Goal: Information Seeking & Learning: Learn about a topic

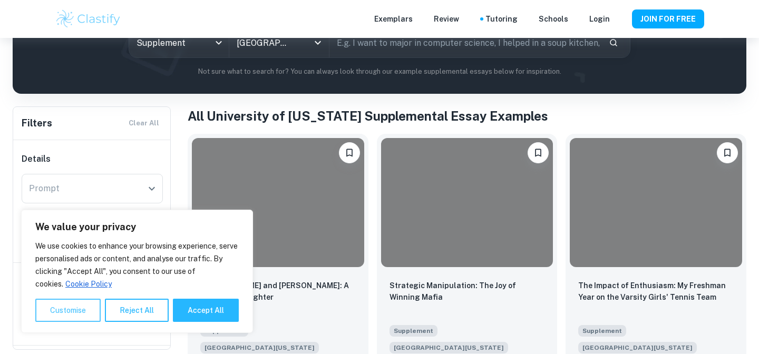
scroll to position [143, 0]
click at [141, 312] on button "Reject All" at bounding box center [137, 310] width 64 height 23
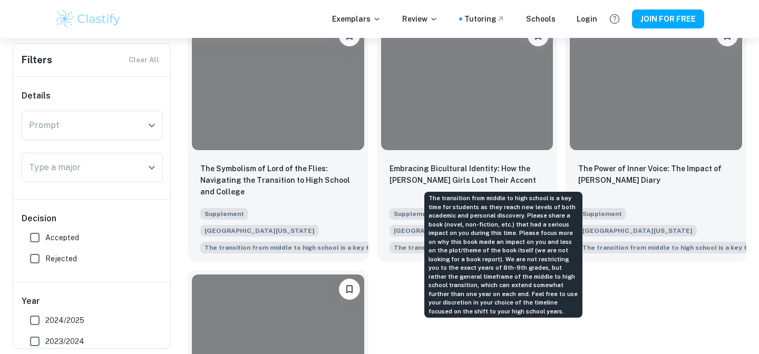
scroll to position [1020, 0]
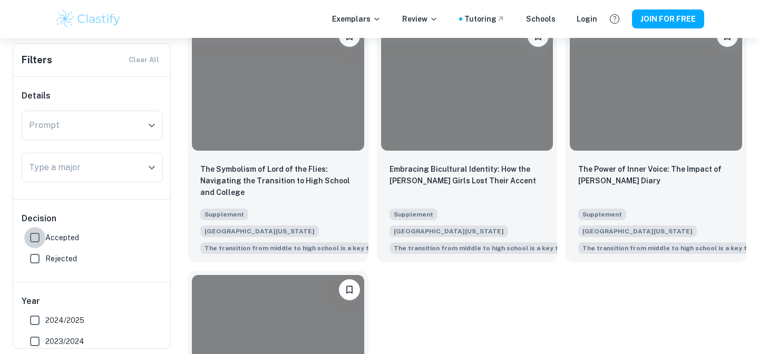
click at [35, 236] on input "Accepted" at bounding box center [34, 237] width 21 height 21
checkbox input "true"
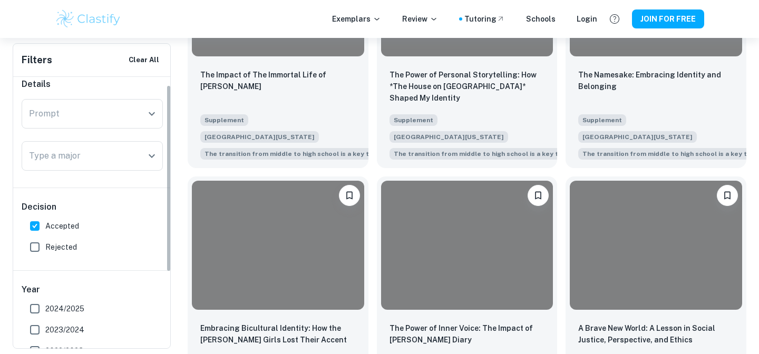
scroll to position [0, 0]
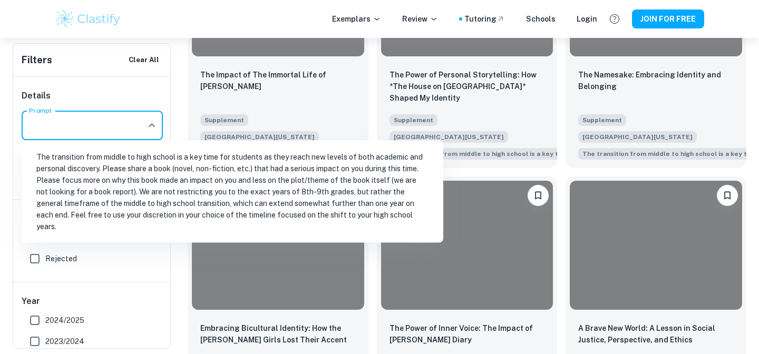
click at [101, 123] on input "Prompt" at bounding box center [84, 125] width 116 height 20
click at [117, 170] on li "The transition from middle to high school is a key time for students as they re…" at bounding box center [232, 192] width 413 height 94
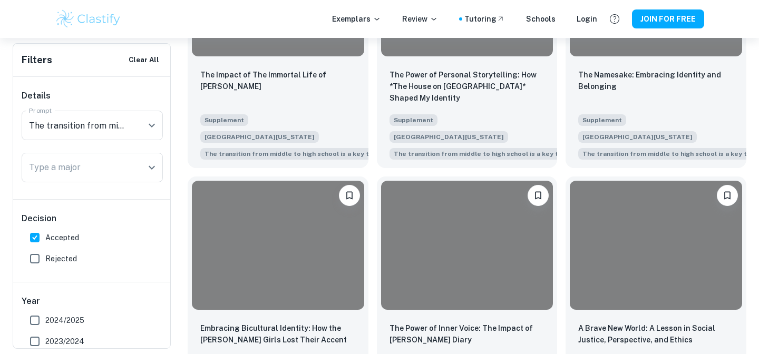
click at [117, 170] on input "Type a major" at bounding box center [84, 168] width 116 height 20
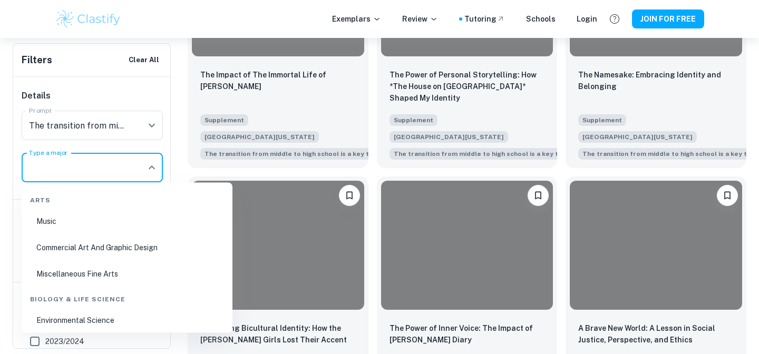
click at [117, 170] on input "Type a major" at bounding box center [84, 168] width 116 height 20
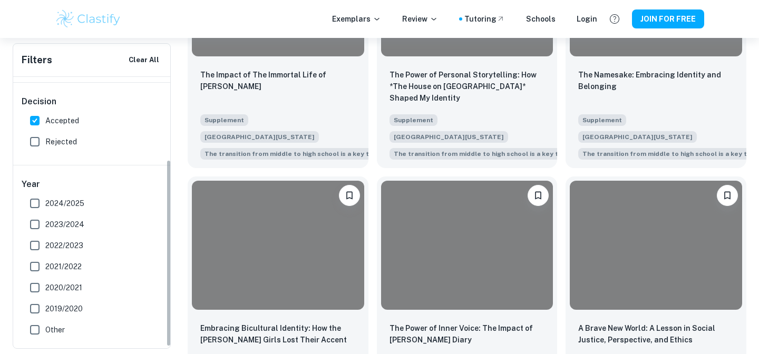
scroll to position [122, 0]
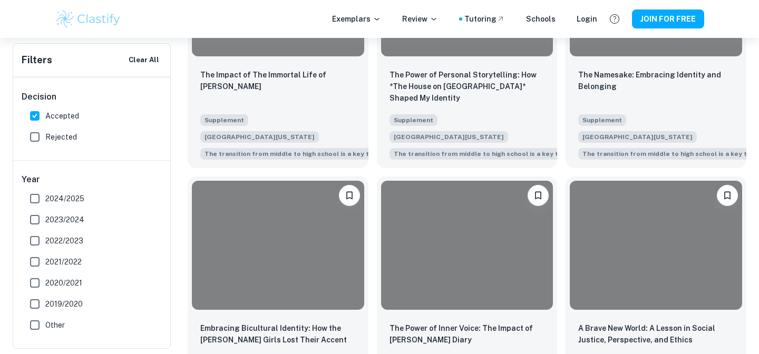
click at [83, 202] on span "2024/2025" at bounding box center [64, 199] width 39 height 12
click at [45, 202] on input "2024/2025" at bounding box center [34, 198] width 21 height 21
checkbox input "true"
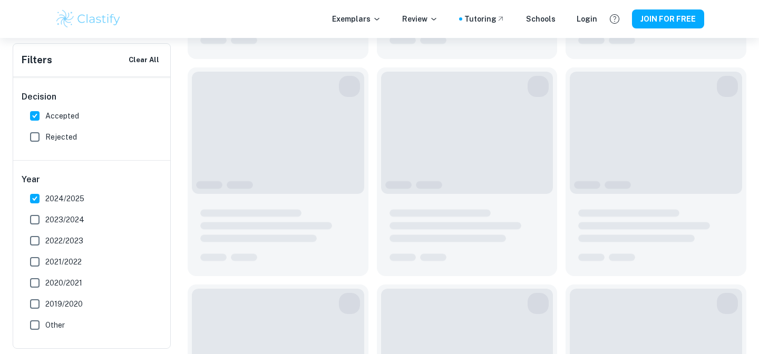
click at [83, 218] on span "2023/2024" at bounding box center [64, 220] width 39 height 12
click at [45, 218] on input "2023/2024" at bounding box center [34, 219] width 21 height 21
checkbox input "true"
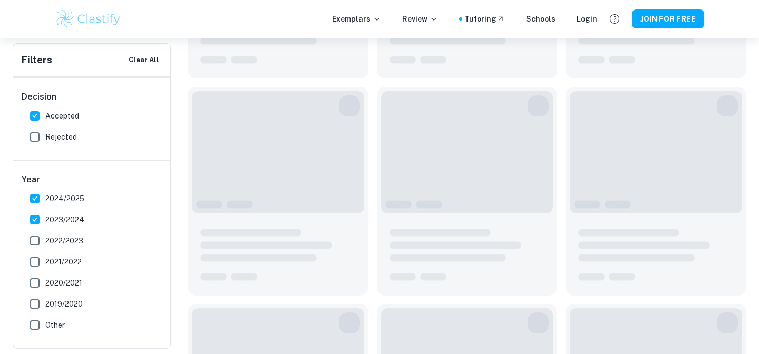
click at [83, 237] on span "2022/2023" at bounding box center [64, 241] width 38 height 12
click at [45, 237] on input "2022/2023" at bounding box center [34, 240] width 21 height 21
checkbox input "true"
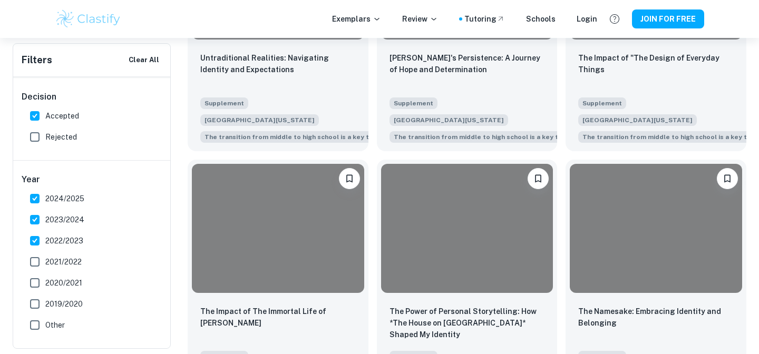
click at [82, 264] on label "2021/2022" at bounding box center [89, 261] width 130 height 21
click at [45, 264] on input "2021/2022" at bounding box center [34, 261] width 21 height 21
checkbox input "true"
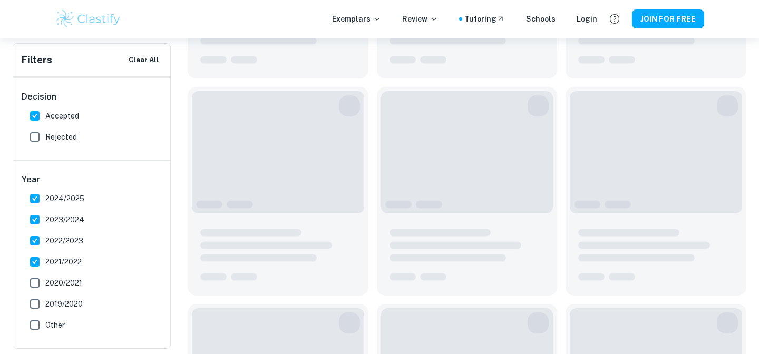
click at [82, 280] on label "2020/2021" at bounding box center [89, 283] width 130 height 21
click at [45, 280] on input "2020/2021" at bounding box center [34, 283] width 21 height 21
checkbox input "true"
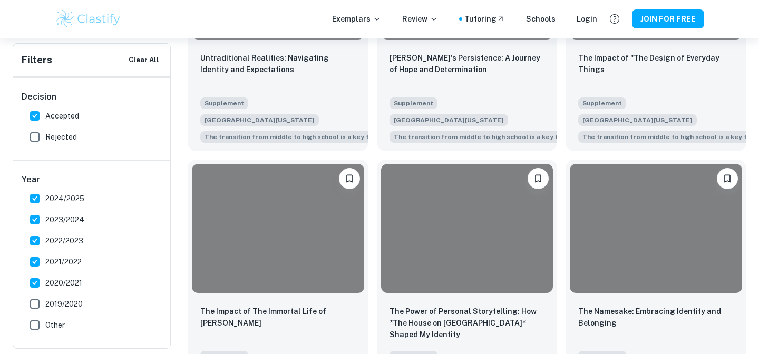
click at [82, 300] on label "2019/2020" at bounding box center [89, 304] width 130 height 21
click at [45, 300] on input "2019/2020" at bounding box center [34, 304] width 21 height 21
checkbox input "true"
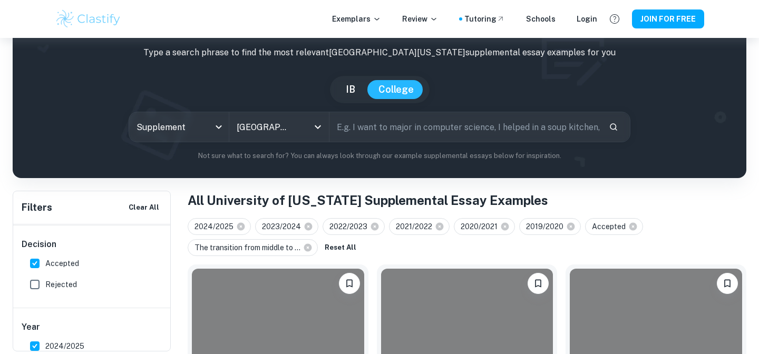
scroll to position [216, 0]
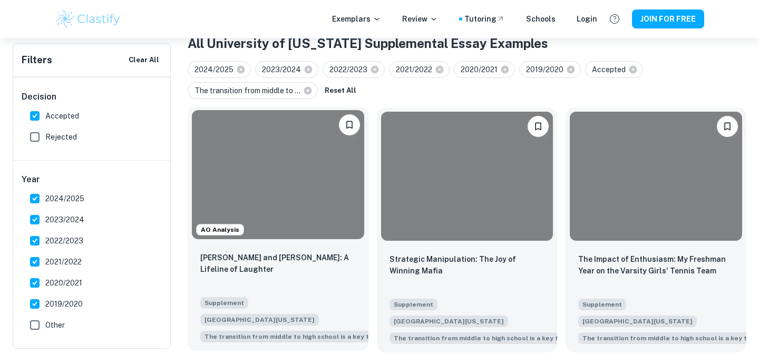
click at [316, 194] on div at bounding box center [278, 174] width 172 height 129
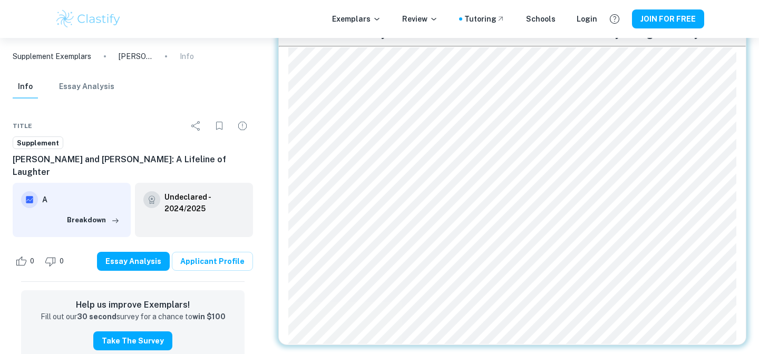
scroll to position [144, 0]
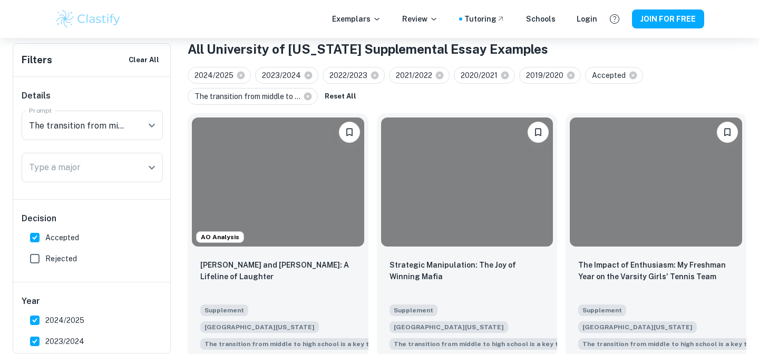
type input "The transition from middle to high school is a key time for students as they re…"
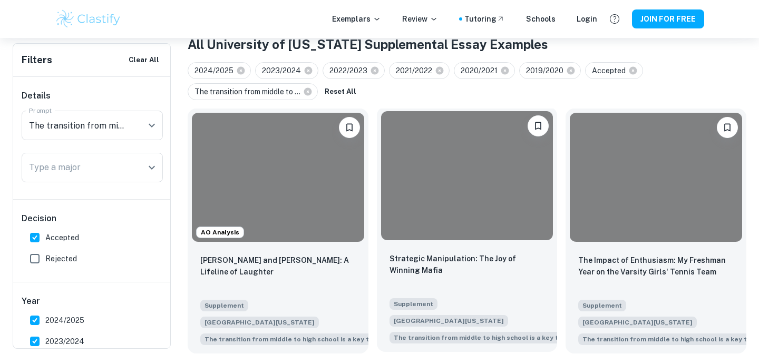
click at [475, 196] on div at bounding box center [467, 175] width 172 height 129
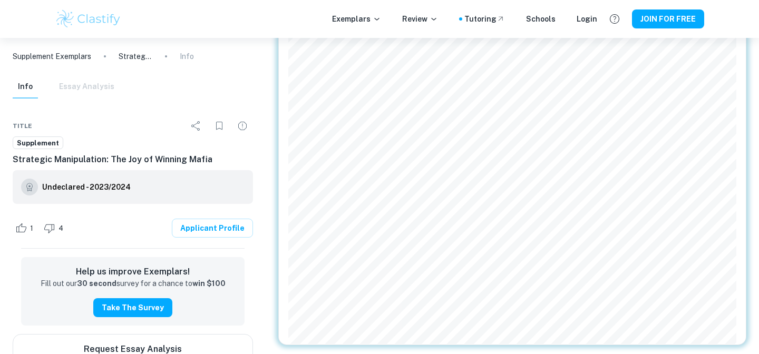
scroll to position [176, 0]
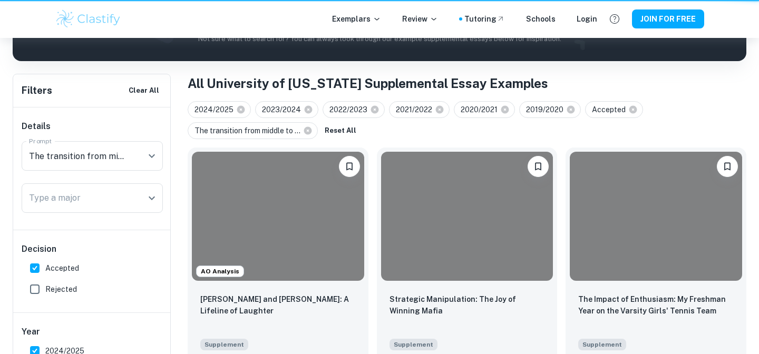
scroll to position [215, 0]
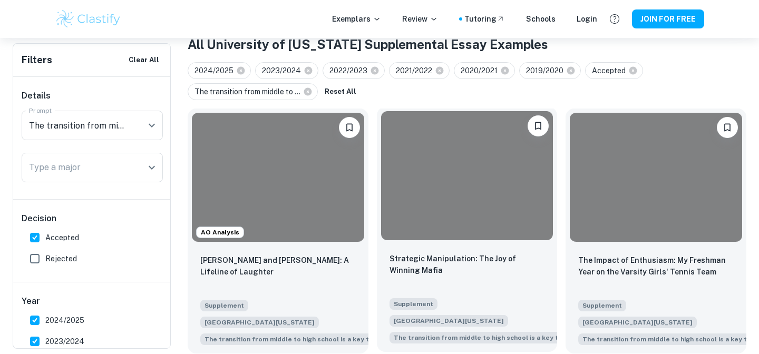
type input "The transition from middle to high school is a key time for students as they re…"
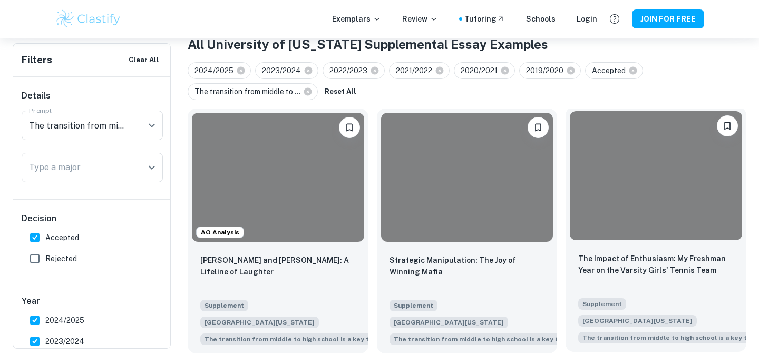
click at [597, 179] on div at bounding box center [656, 175] width 172 height 129
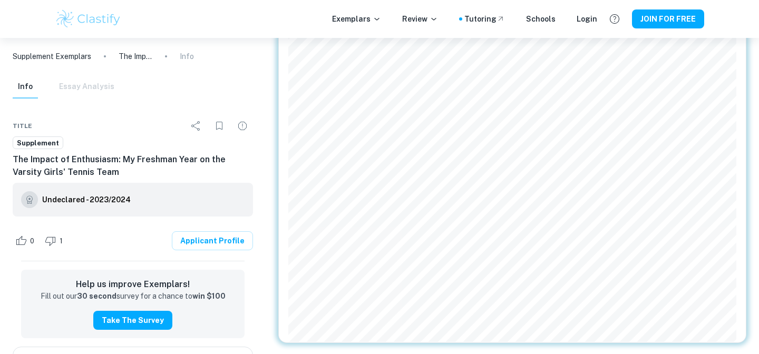
scroll to position [351, 0]
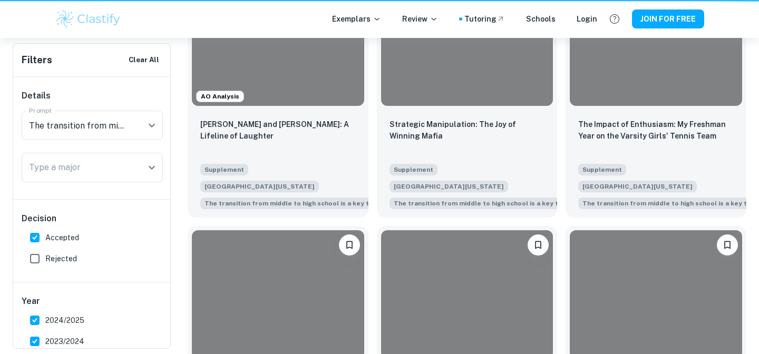
scroll to position [215, 0]
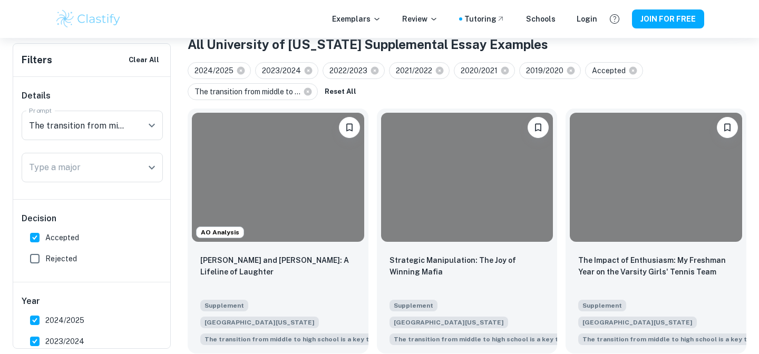
type input "The transition from middle to high school is a key time for students as they re…"
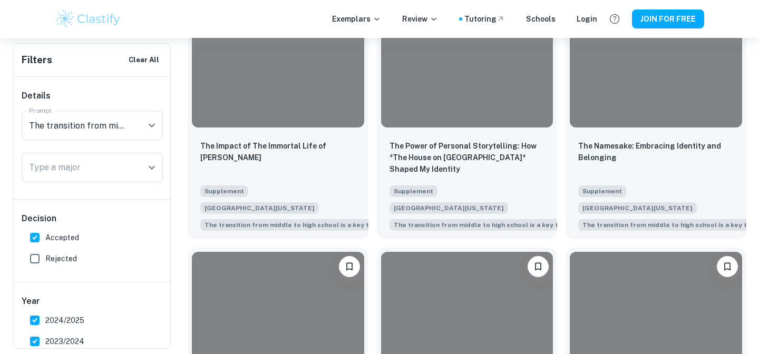
scroll to position [908, 0]
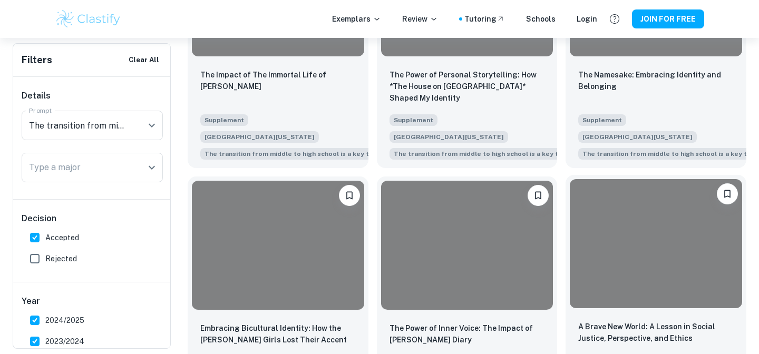
click at [685, 227] on div at bounding box center [656, 243] width 172 height 129
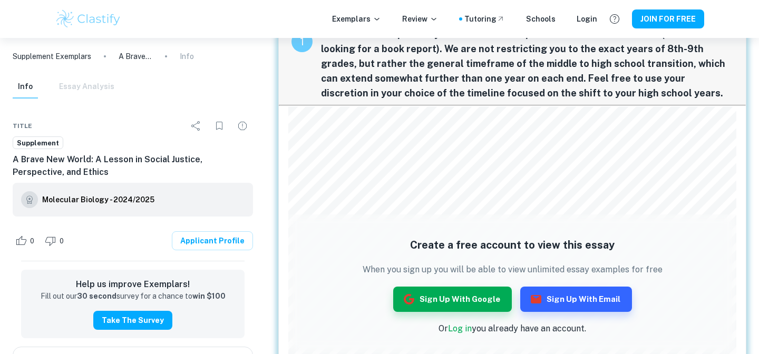
scroll to position [96, 0]
